Goal: Task Accomplishment & Management: Manage account settings

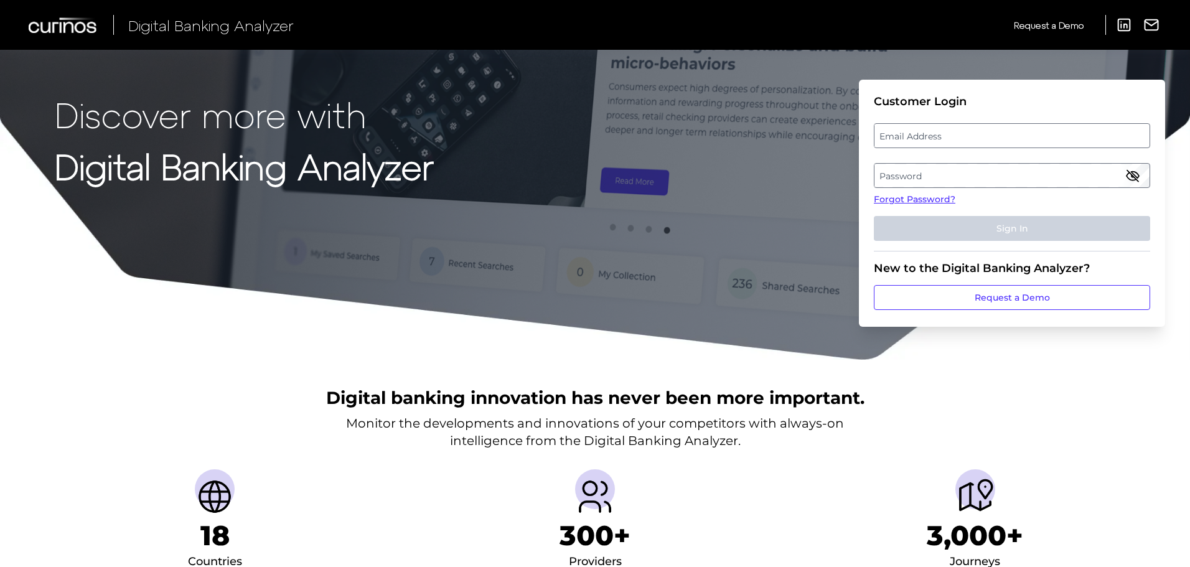
click at [897, 139] on label "Email Address" at bounding box center [1012, 136] width 275 height 22
click at [897, 139] on input "email" at bounding box center [1012, 135] width 276 height 25
click at [897, 139] on input "Email Address" at bounding box center [1012, 135] width 276 height 25
click at [915, 185] on label "Password" at bounding box center [1012, 175] width 275 height 22
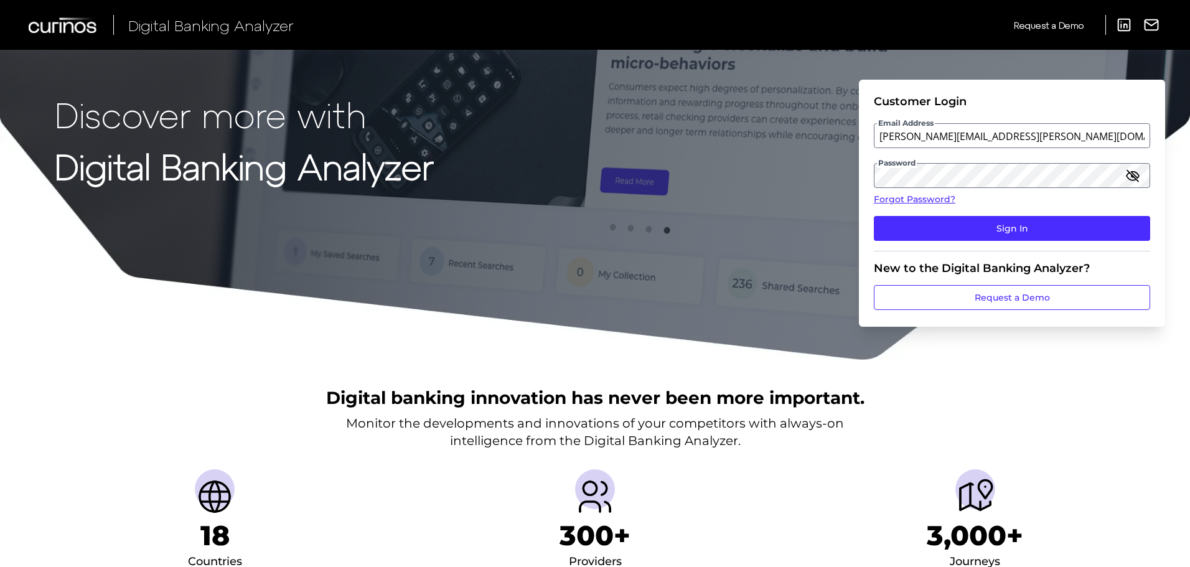
click at [1128, 174] on icon "button" at bounding box center [1133, 175] width 12 height 9
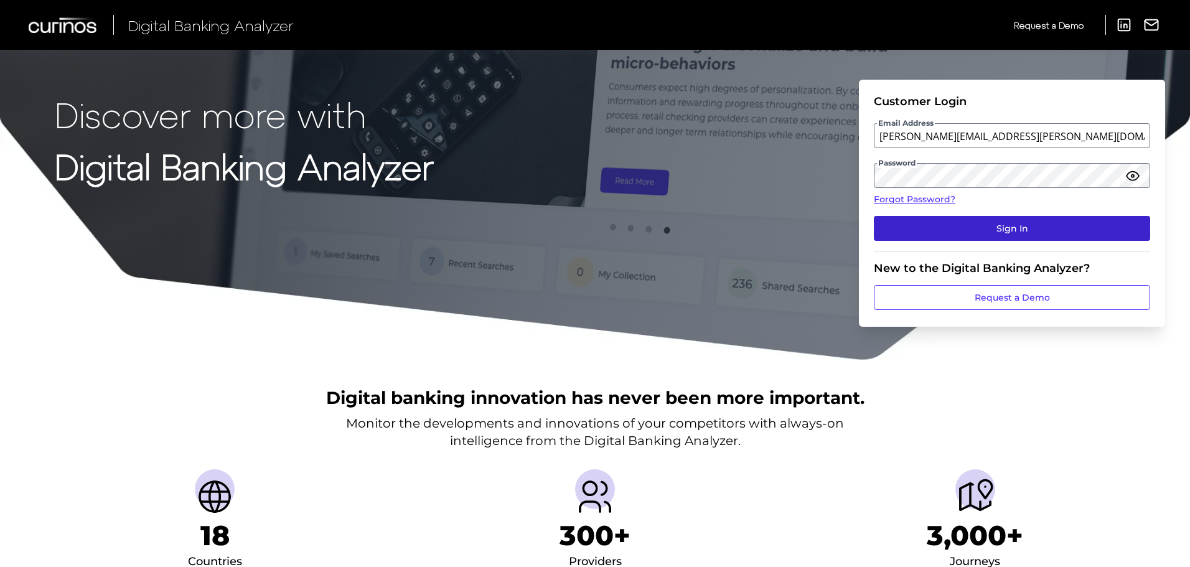
click at [906, 230] on button "Sign In" at bounding box center [1012, 228] width 276 height 25
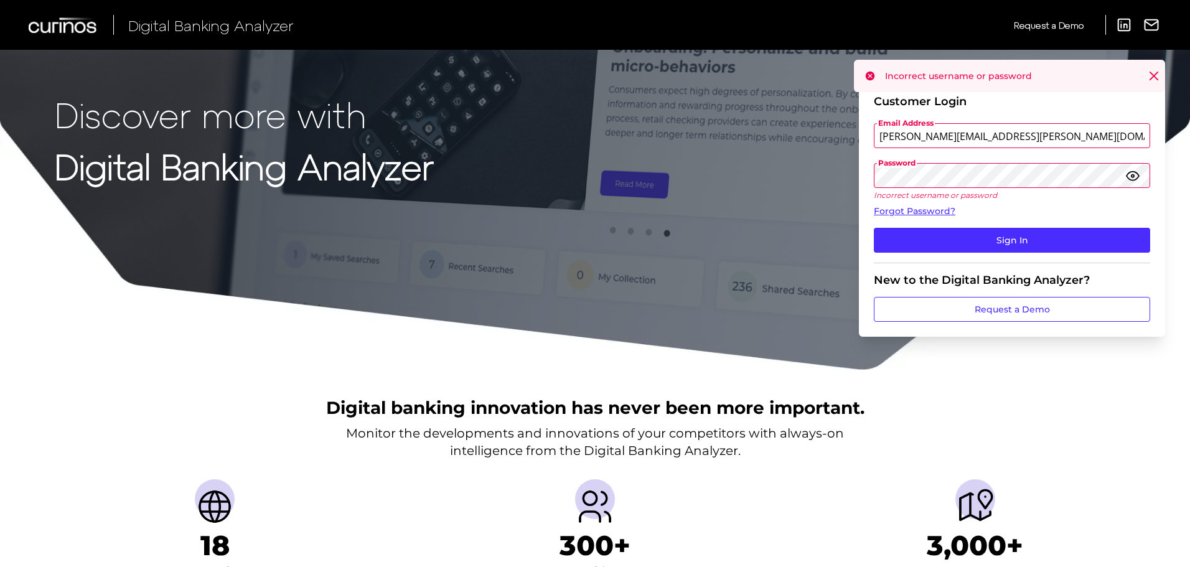
click at [966, 136] on input "Stewart.Mcewan@informa.com" at bounding box center [1012, 135] width 276 height 25
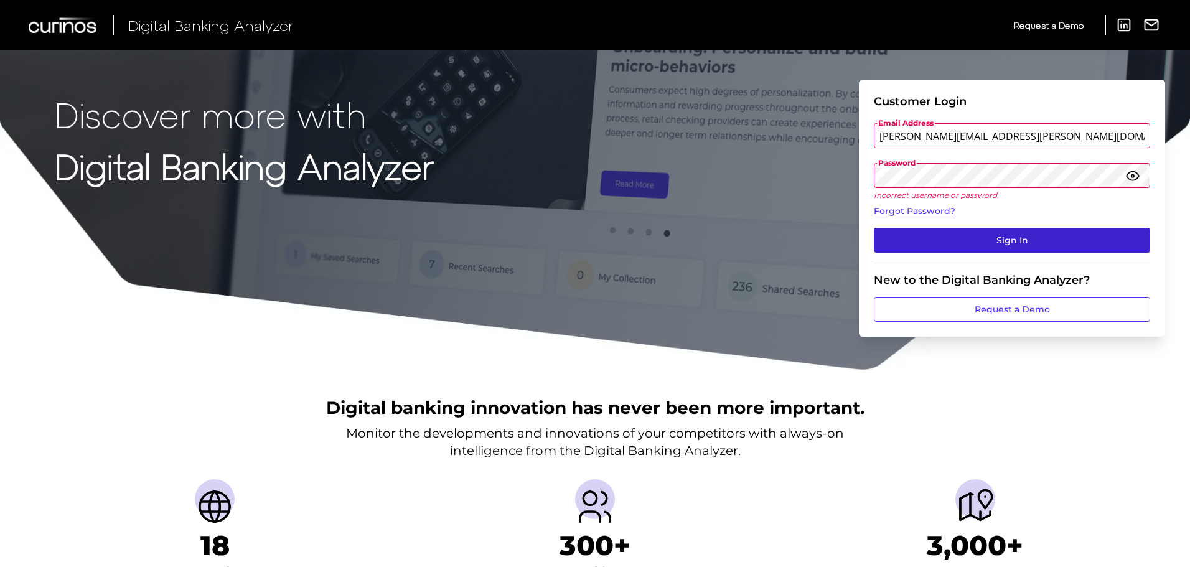
type input "Stewart.Mcewan@curinos.com"
click at [1005, 240] on button "Sign In" at bounding box center [1012, 240] width 276 height 25
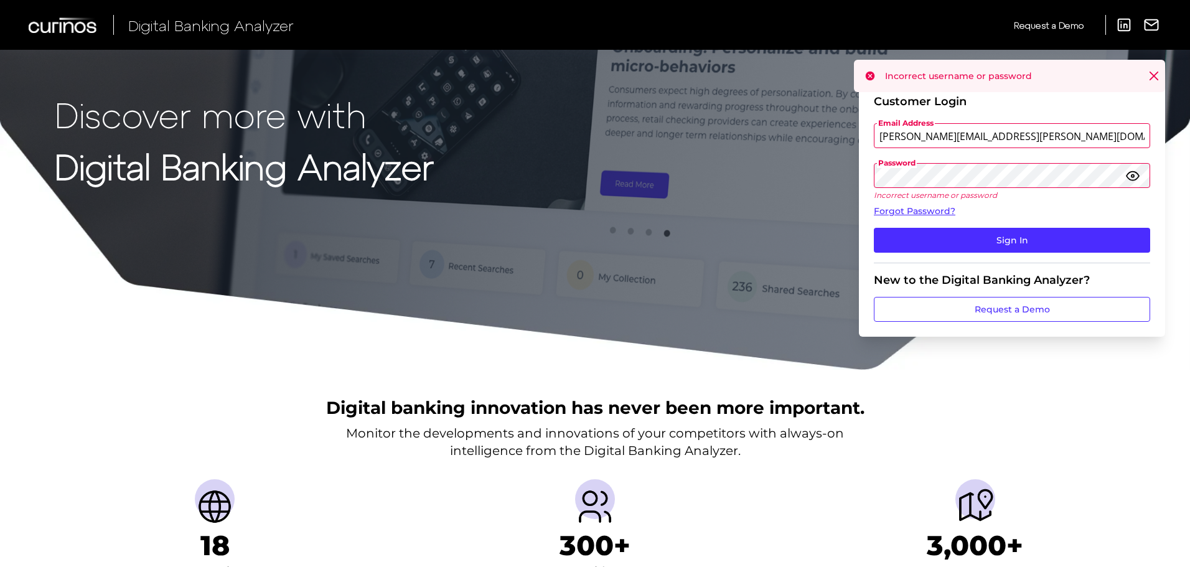
click at [800, 169] on div "Discover more with Digital Banking Analyzer Customer Login Email Address Stewar…" at bounding box center [595, 185] width 1190 height 371
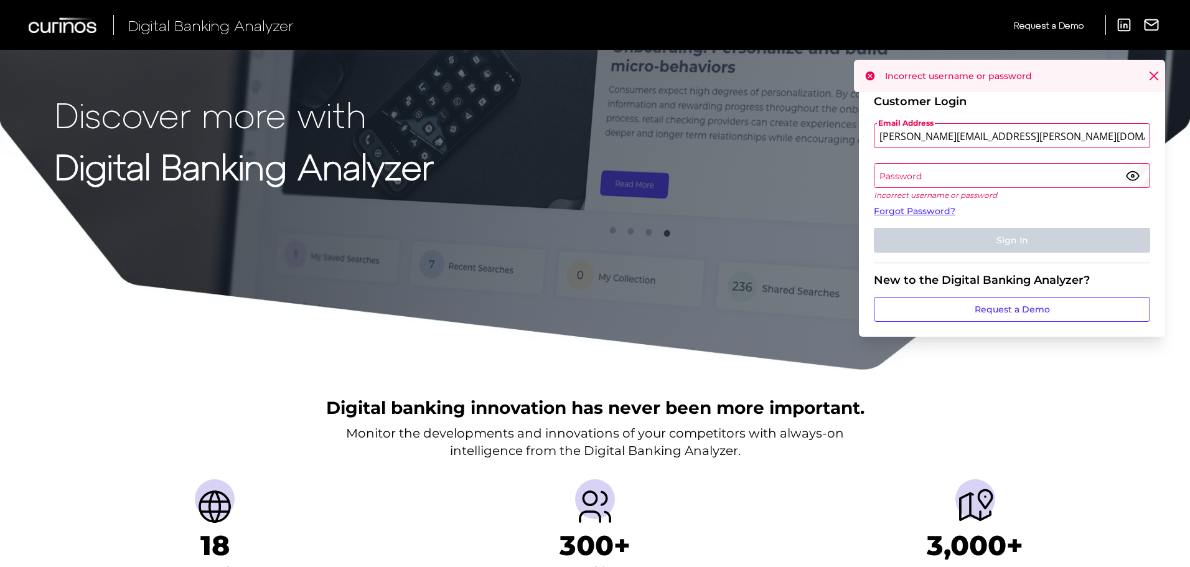
drag, startPoint x: 864, startPoint y: 184, endPoint x: 879, endPoint y: 198, distance: 20.7
click at [864, 184] on form "Customer Login Email Address Stewart.Mcewan@curinos.com Password Incorrect user…" at bounding box center [1012, 208] width 306 height 257
click at [905, 212] on link "Forgot Password?" at bounding box center [1012, 211] width 276 height 13
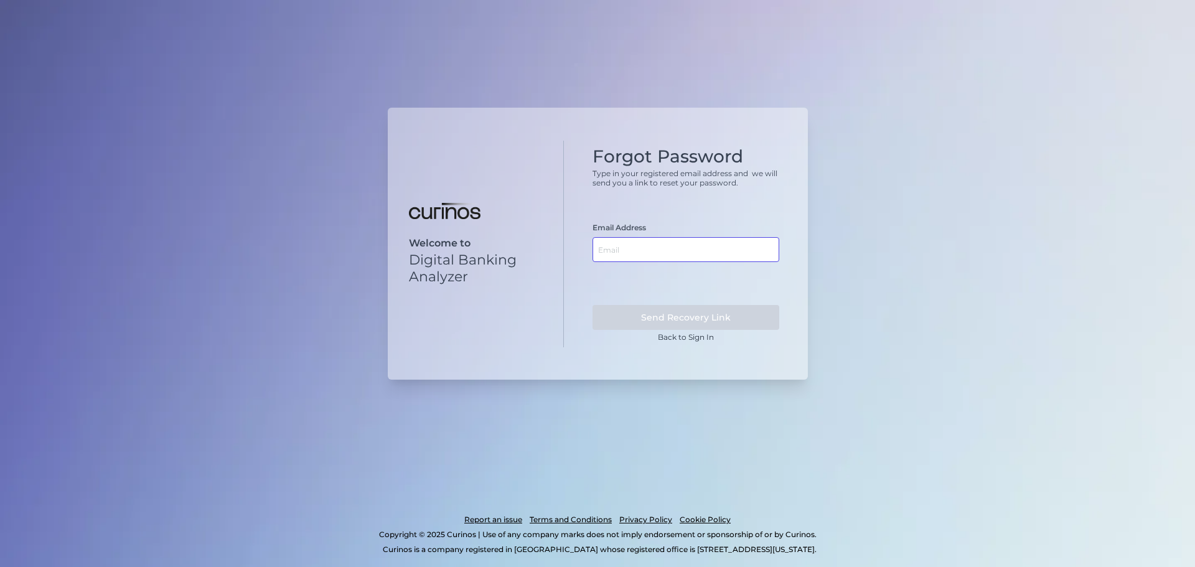
click at [611, 257] on input "text" at bounding box center [686, 249] width 187 height 25
type input "stewart.mcewan@curinos.com"
click at [664, 311] on button "Send Recovery Link" at bounding box center [686, 317] width 187 height 25
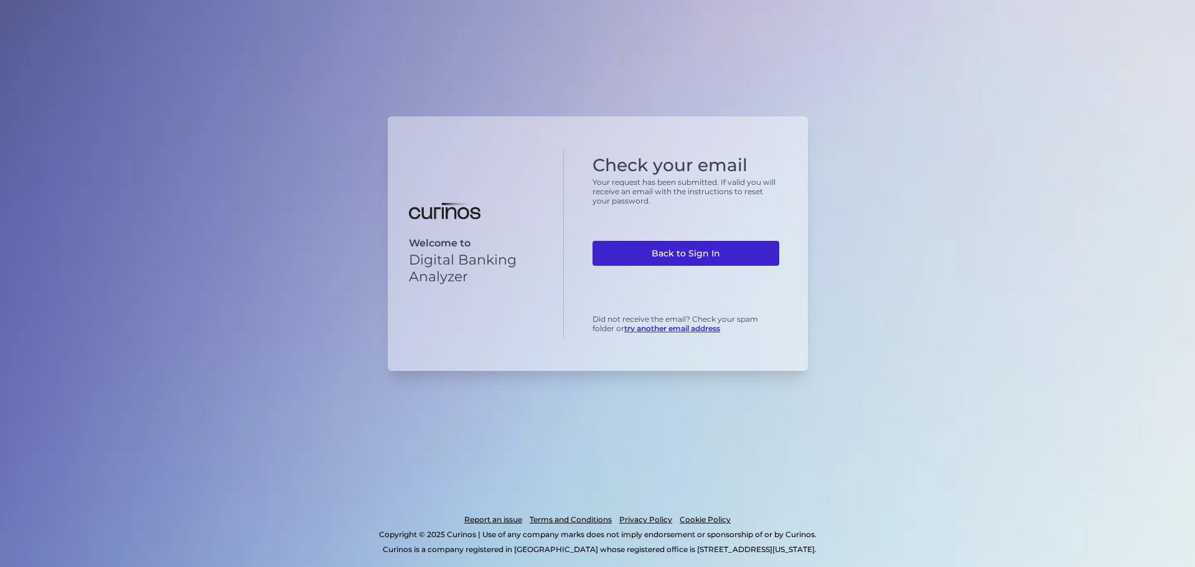
click at [669, 252] on link "Back to Sign In" at bounding box center [686, 253] width 187 height 25
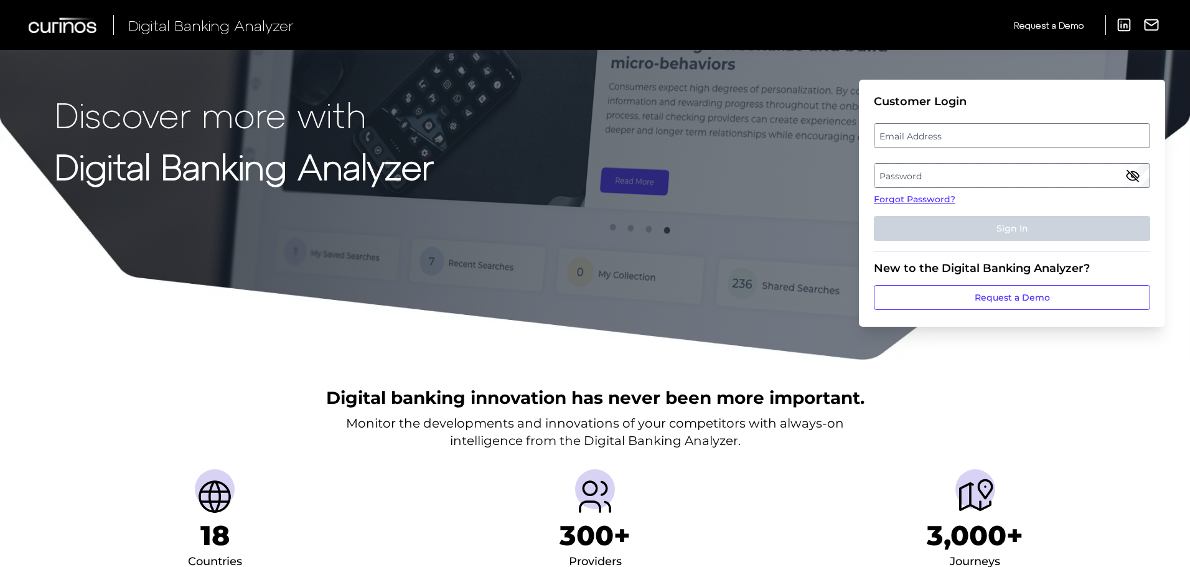
click at [977, 141] on label "Email Address" at bounding box center [1012, 136] width 275 height 22
click at [977, 141] on input "email" at bounding box center [1012, 135] width 276 height 25
